Goal: Find contact information: Find contact information

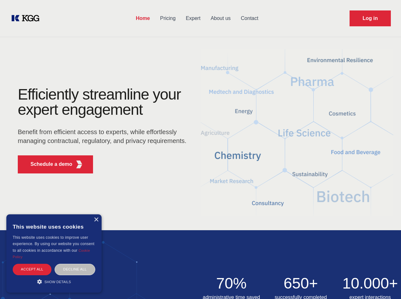
click at [200, 149] on div "Efficiently streamline your expert engagement Benefit from efficient access to …" at bounding box center [104, 133] width 193 height 92
click at [48, 164] on p "Schedule a demo" at bounding box center [51, 165] width 42 height 8
click at [96, 220] on div "× This website uses cookies This website uses cookies to improve user experienc…" at bounding box center [53, 254] width 95 height 78
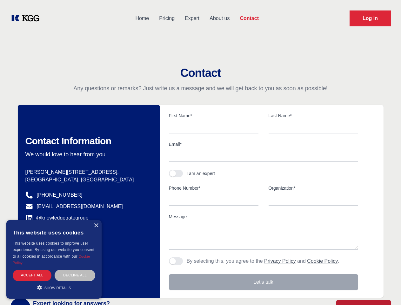
click at [32, 269] on div "Accept all" at bounding box center [32, 274] width 39 height 11
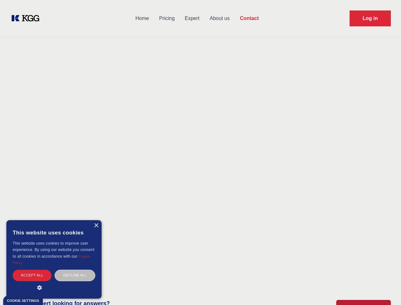
click at [75, 269] on div "Decline all" at bounding box center [75, 274] width 41 height 11
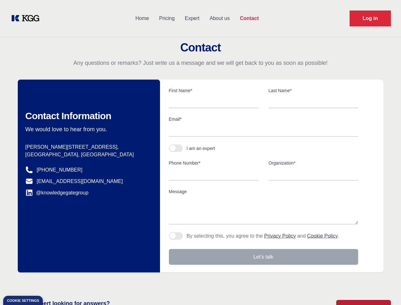
click at [54, 282] on main "Contact Any questions or remarks? Just write us a message and we will get back …" at bounding box center [200, 165] width 401 height 330
